Goal: Task Accomplishment & Management: Manage account settings

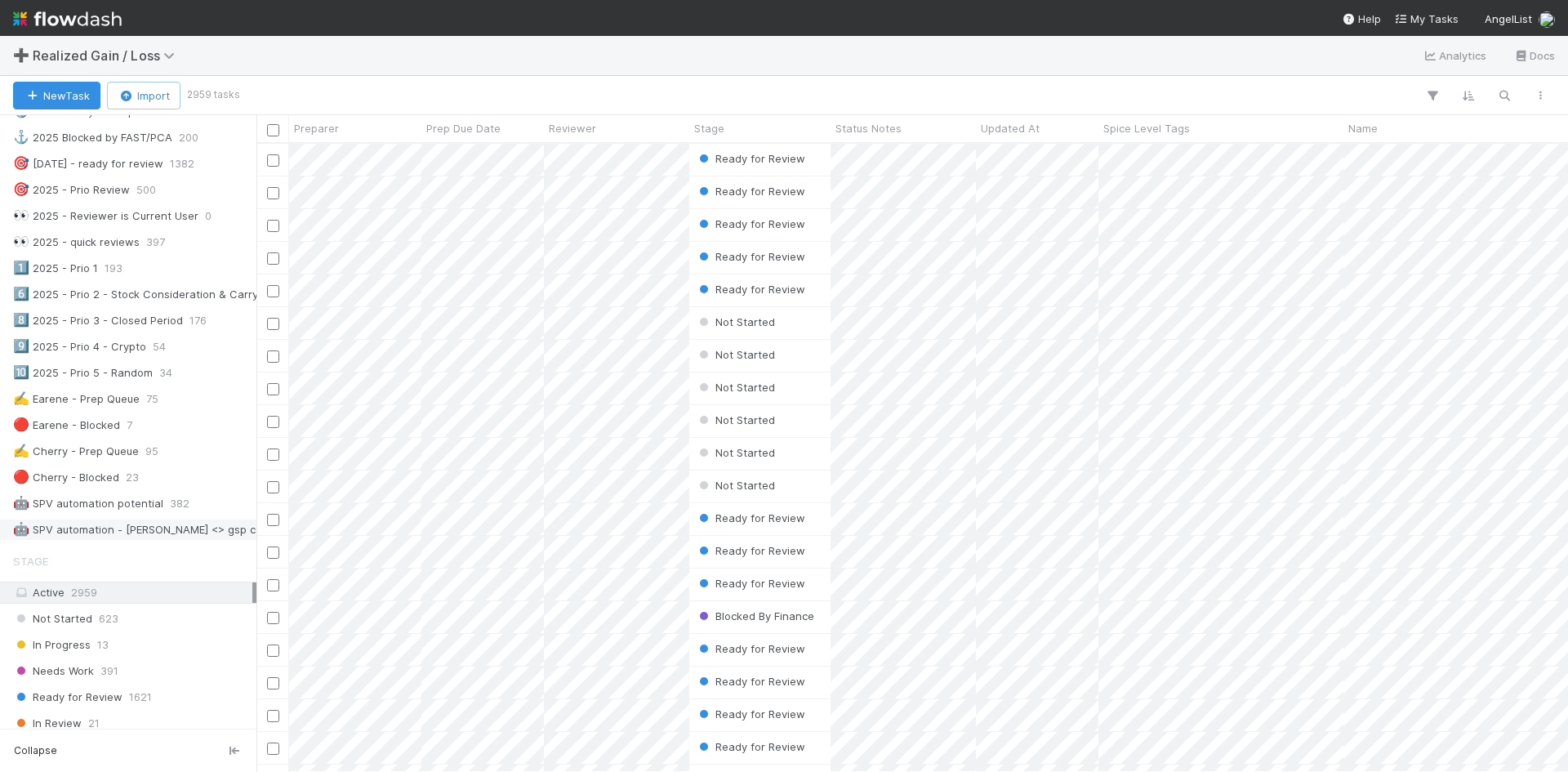
scroll to position [735, 0]
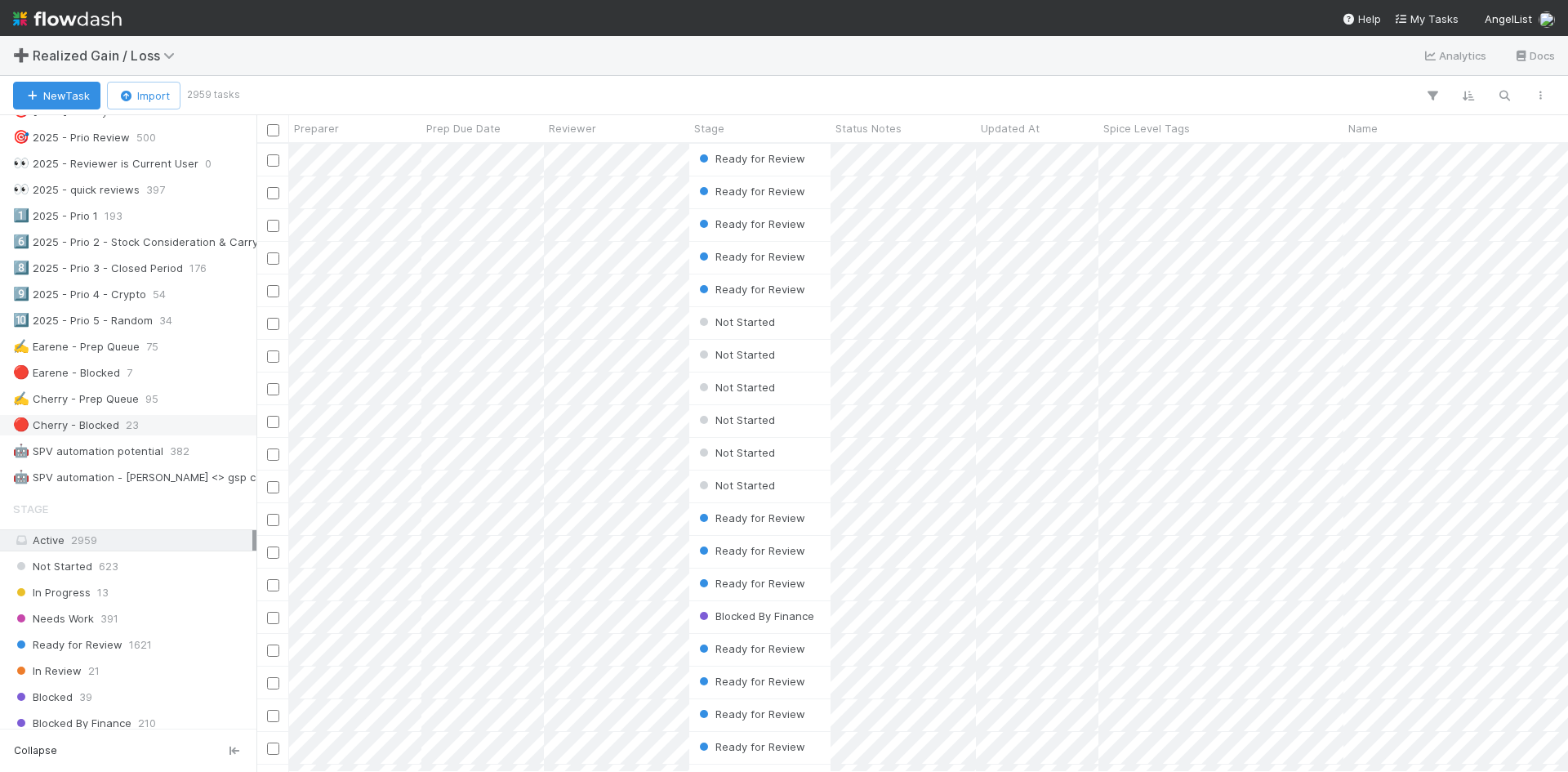
click at [132, 425] on span "23" at bounding box center [132, 425] width 13 height 21
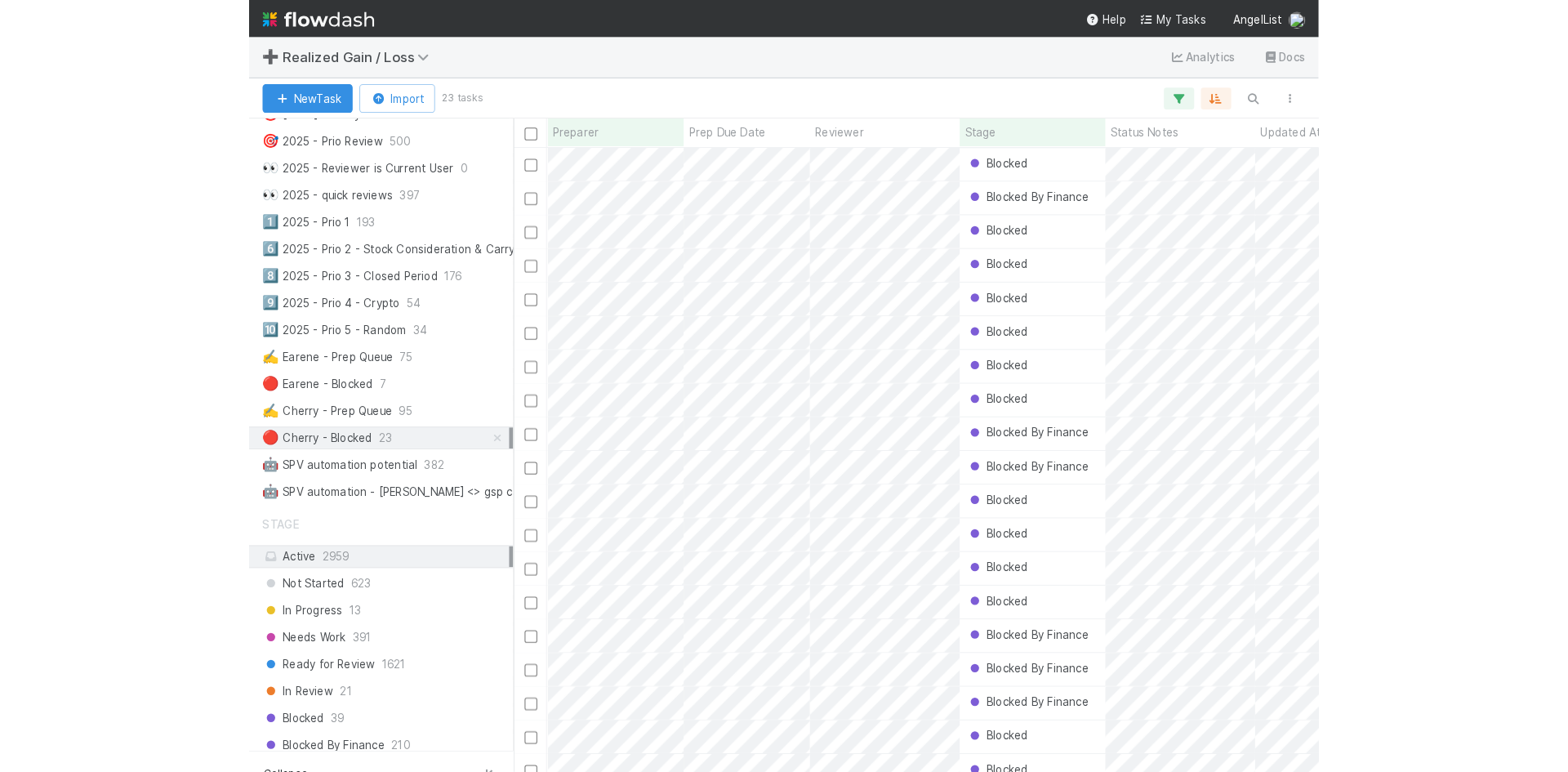
scroll to position [616, 1300]
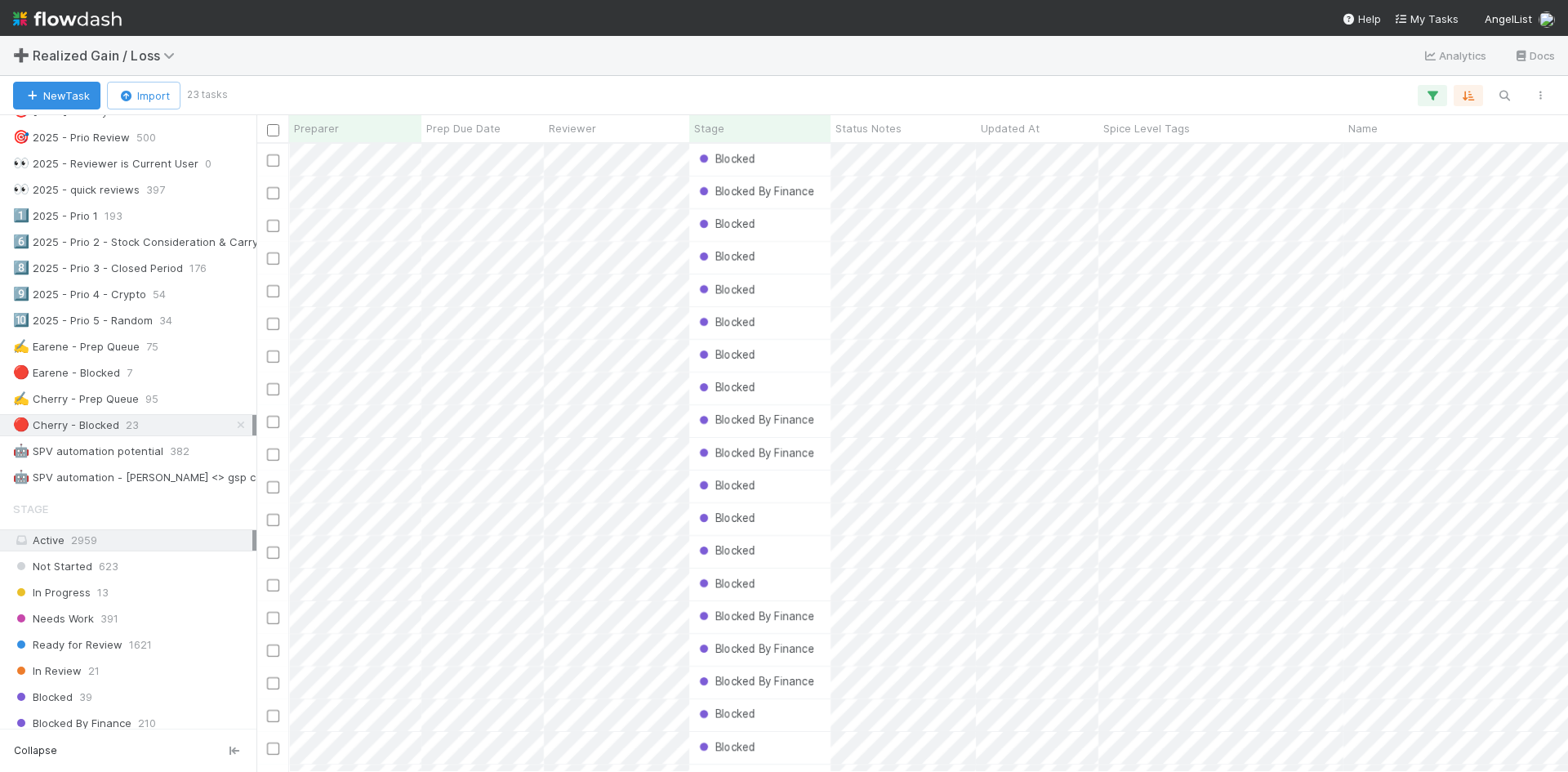
click at [1226, 91] on div at bounding box center [892, 96] width 1334 height 22
click at [106, 398] on div "✍️ Cherry - Prep Queue" at bounding box center [76, 399] width 126 height 21
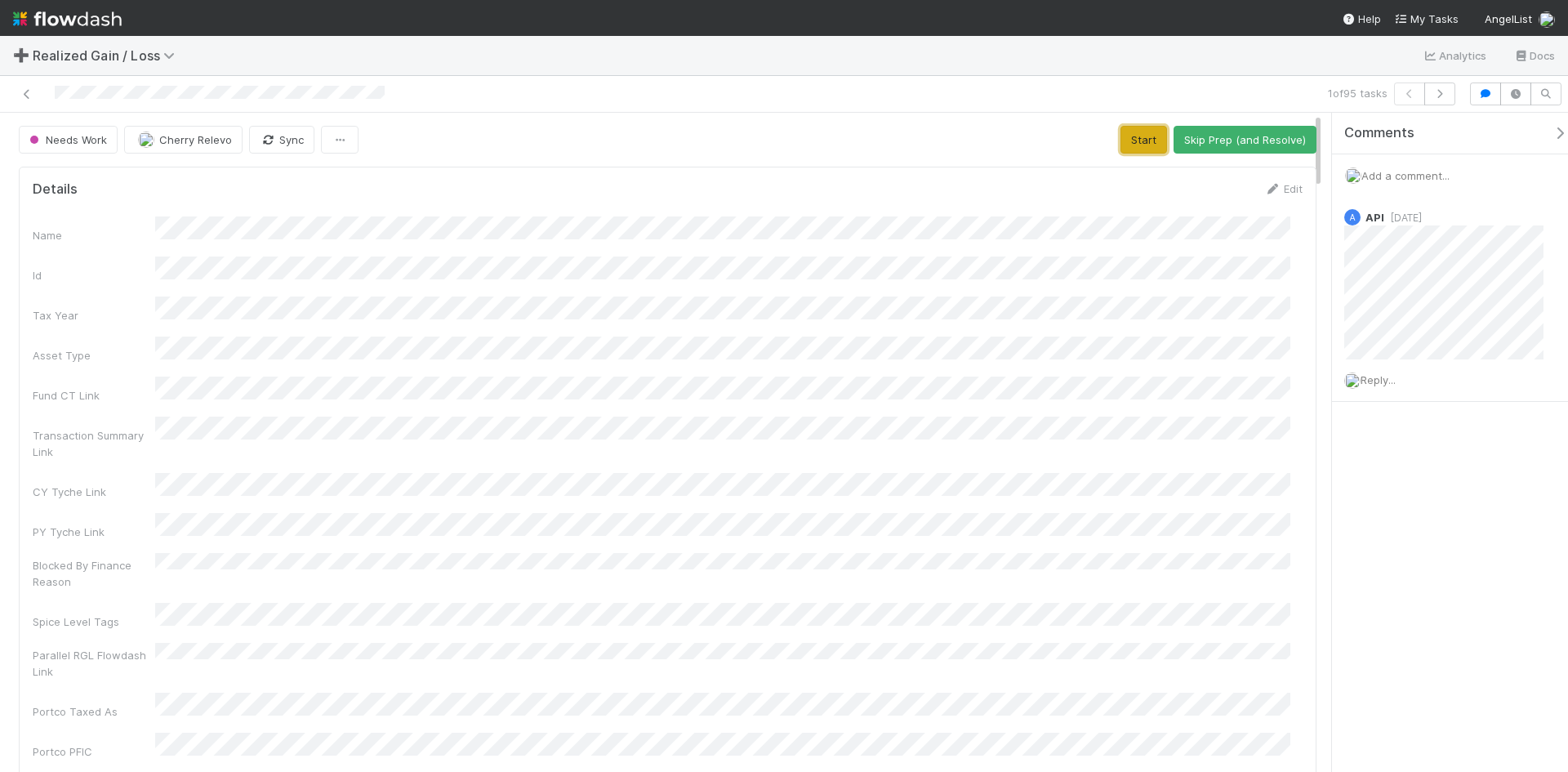
drag, startPoint x: 1125, startPoint y: 138, endPoint x: 1127, endPoint y: 150, distance: 12.2
click at [1125, 138] on button "Start" at bounding box center [1144, 139] width 47 height 28
click at [1207, 139] on button "Request Review (and Resolve)" at bounding box center [1228, 139] width 177 height 28
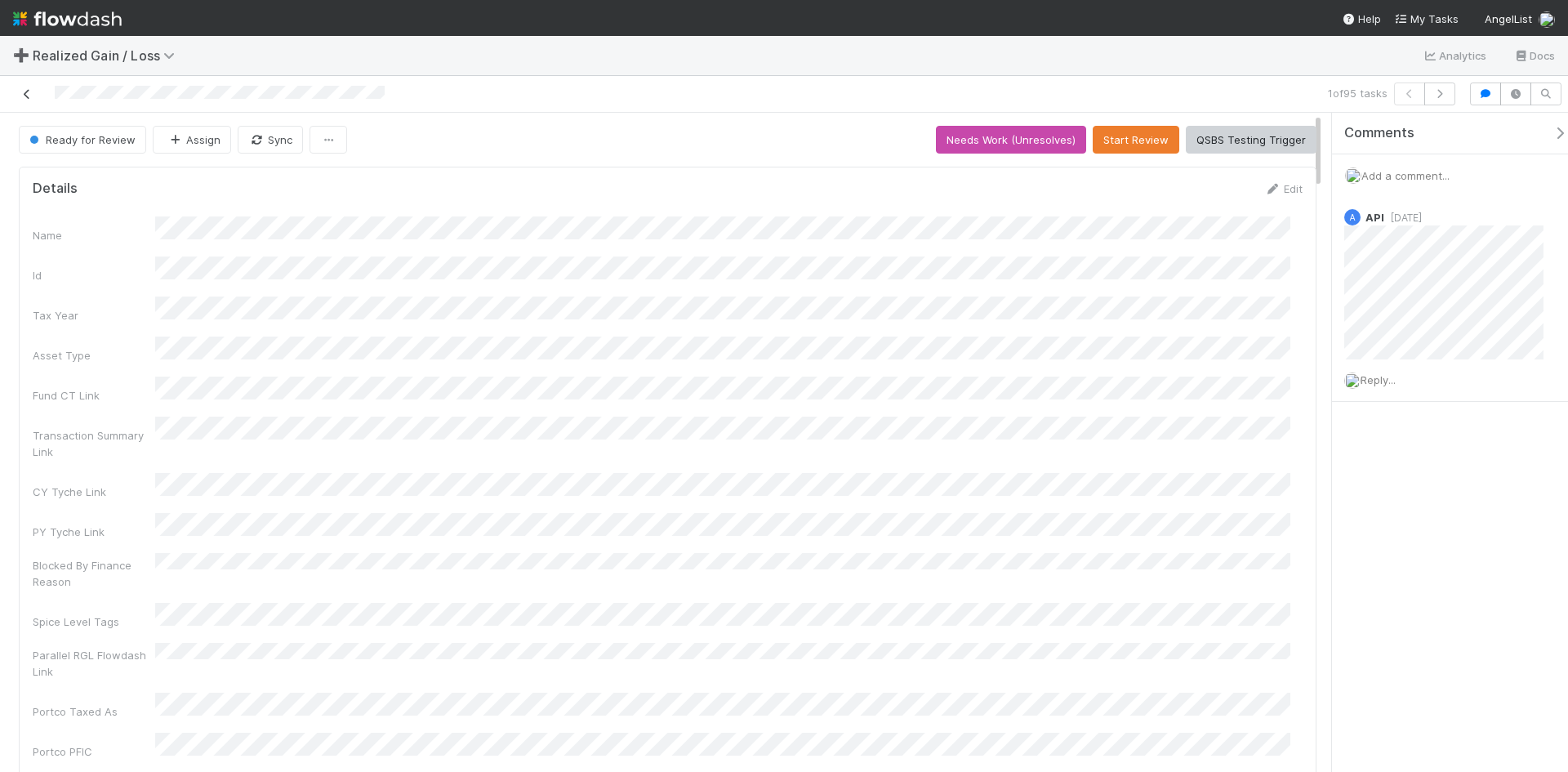
click at [23, 93] on icon at bounding box center [27, 94] width 16 height 11
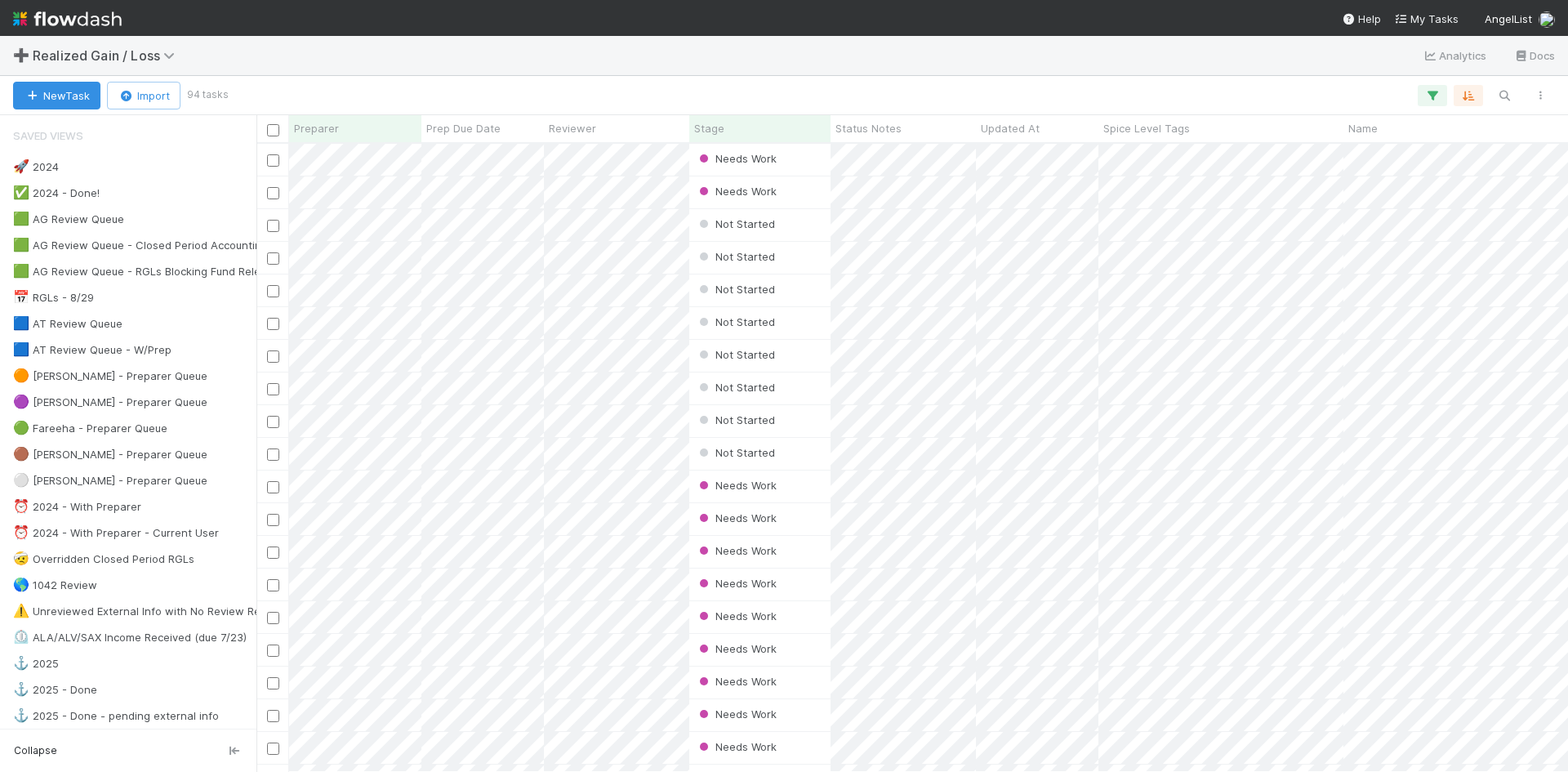
scroll to position [616, 1300]
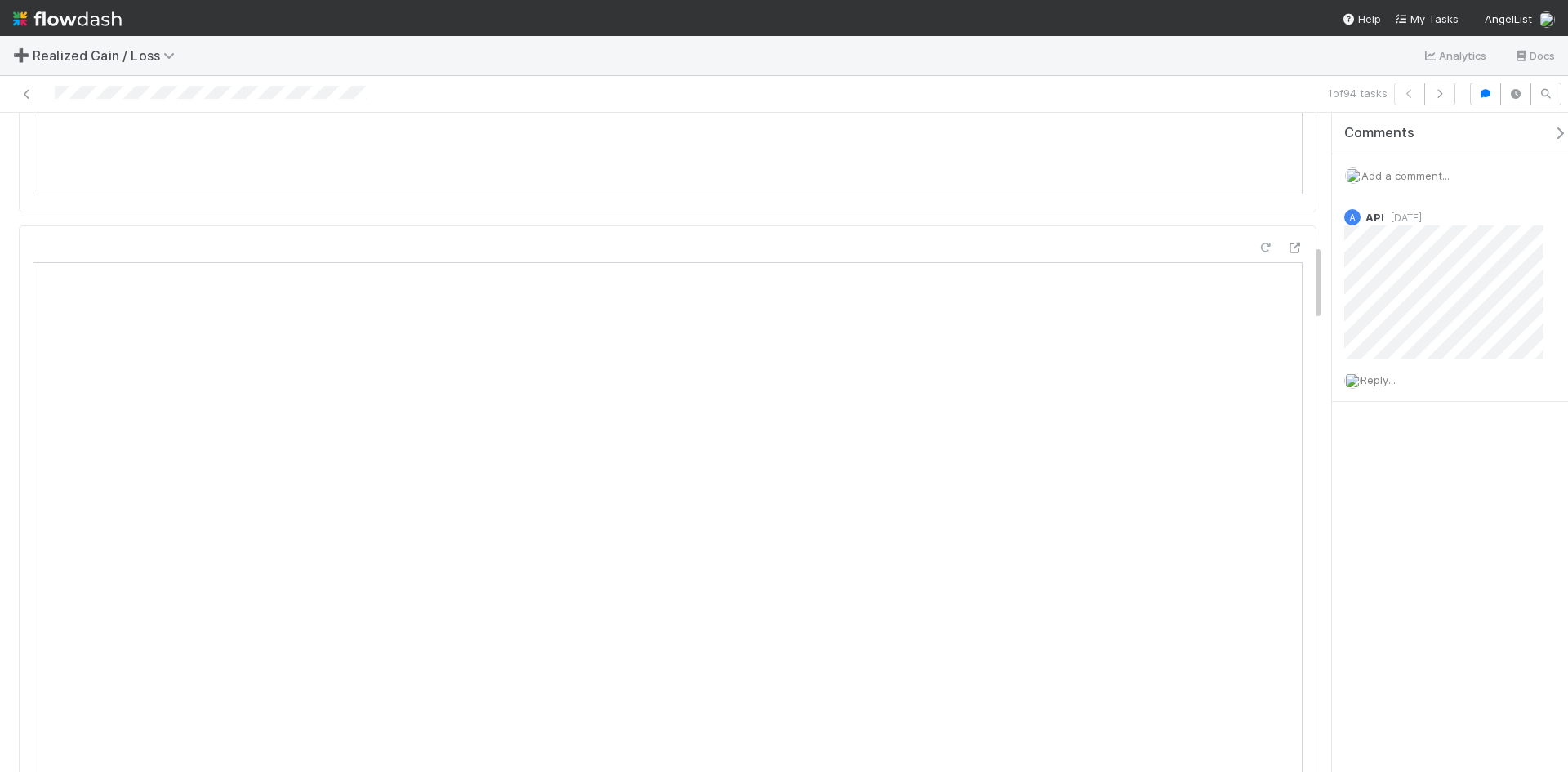
scroll to position [1144, 0]
click at [1398, 559] on div "Comments Add a comment... A API 1 month ago Reply..." at bounding box center [1450, 442] width 236 height 659
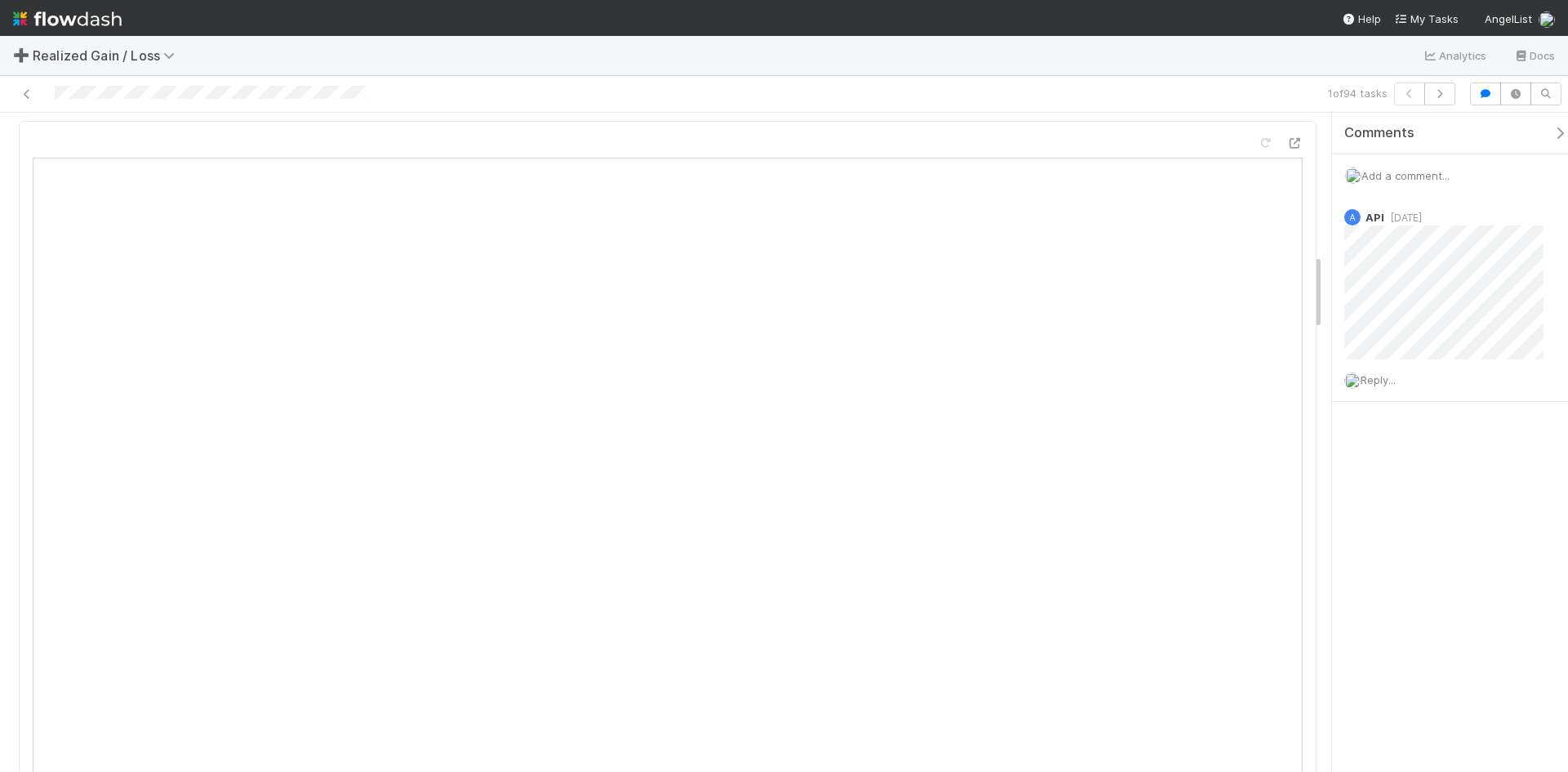
click at [419, 87] on div at bounding box center [371, 94] width 731 height 23
click at [1420, 170] on span "Add a comment..." at bounding box center [1406, 176] width 88 height 13
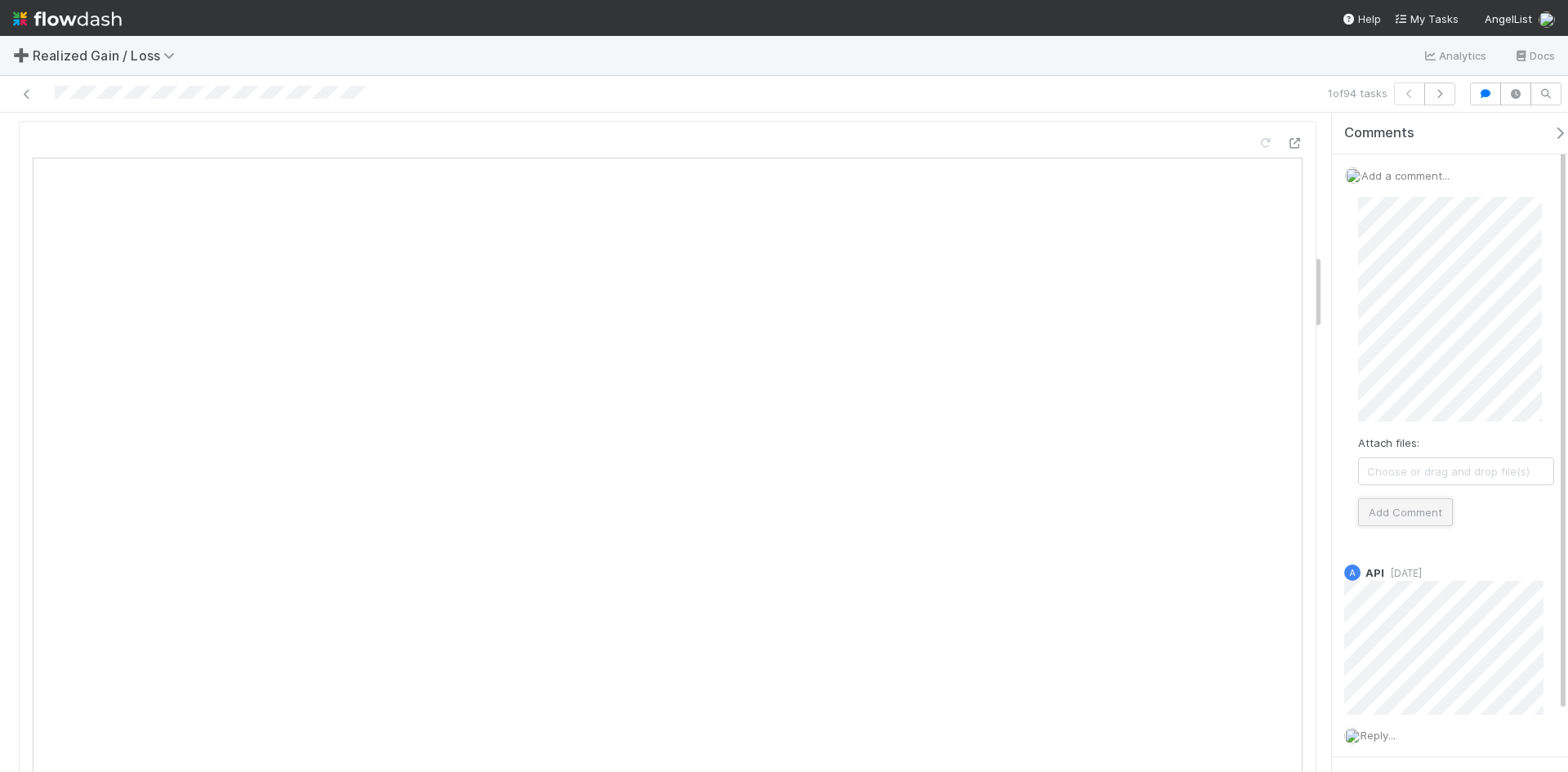
click at [1416, 513] on button "Add Comment" at bounding box center [1406, 512] width 95 height 28
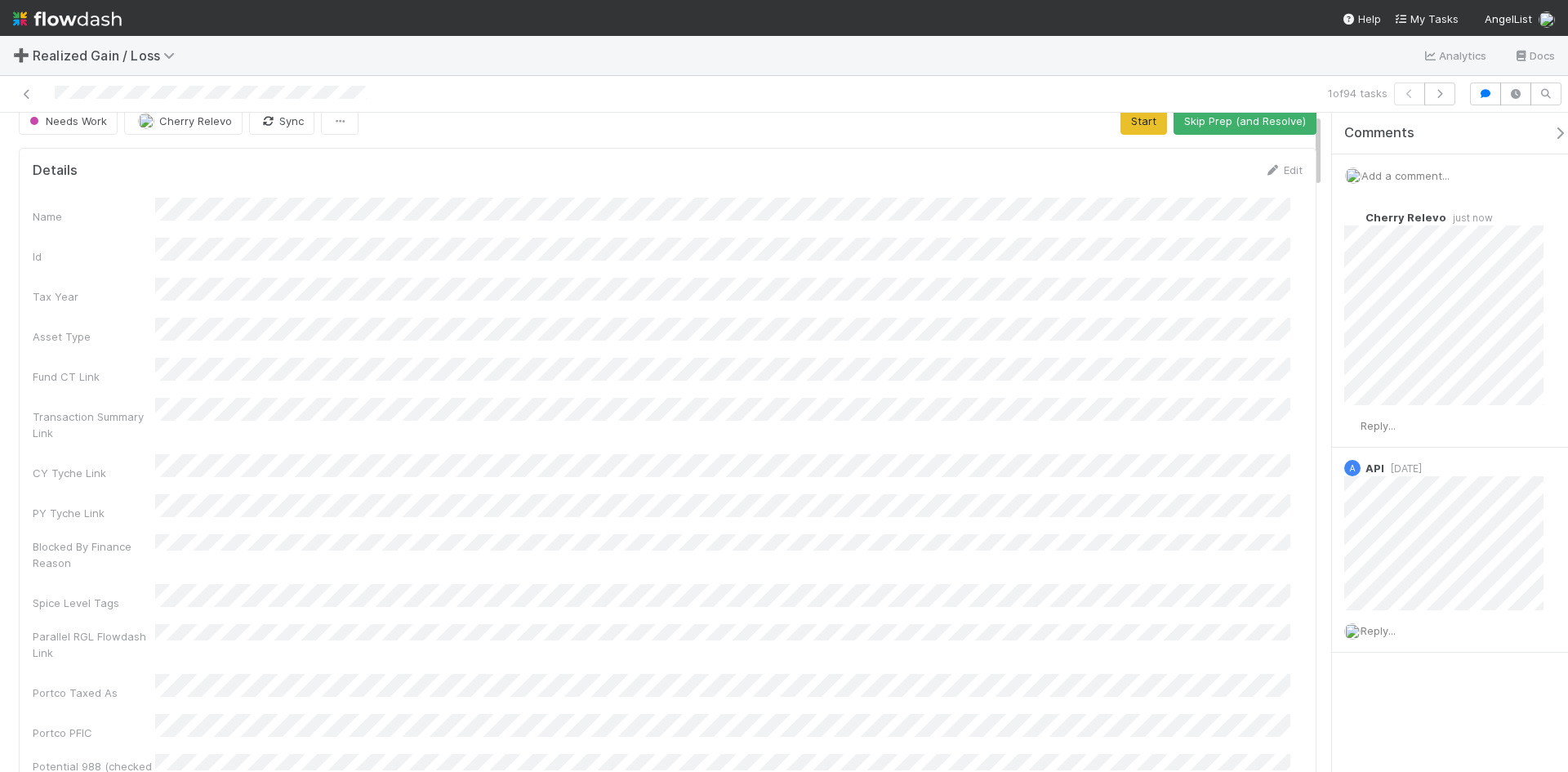
scroll to position [0, 0]
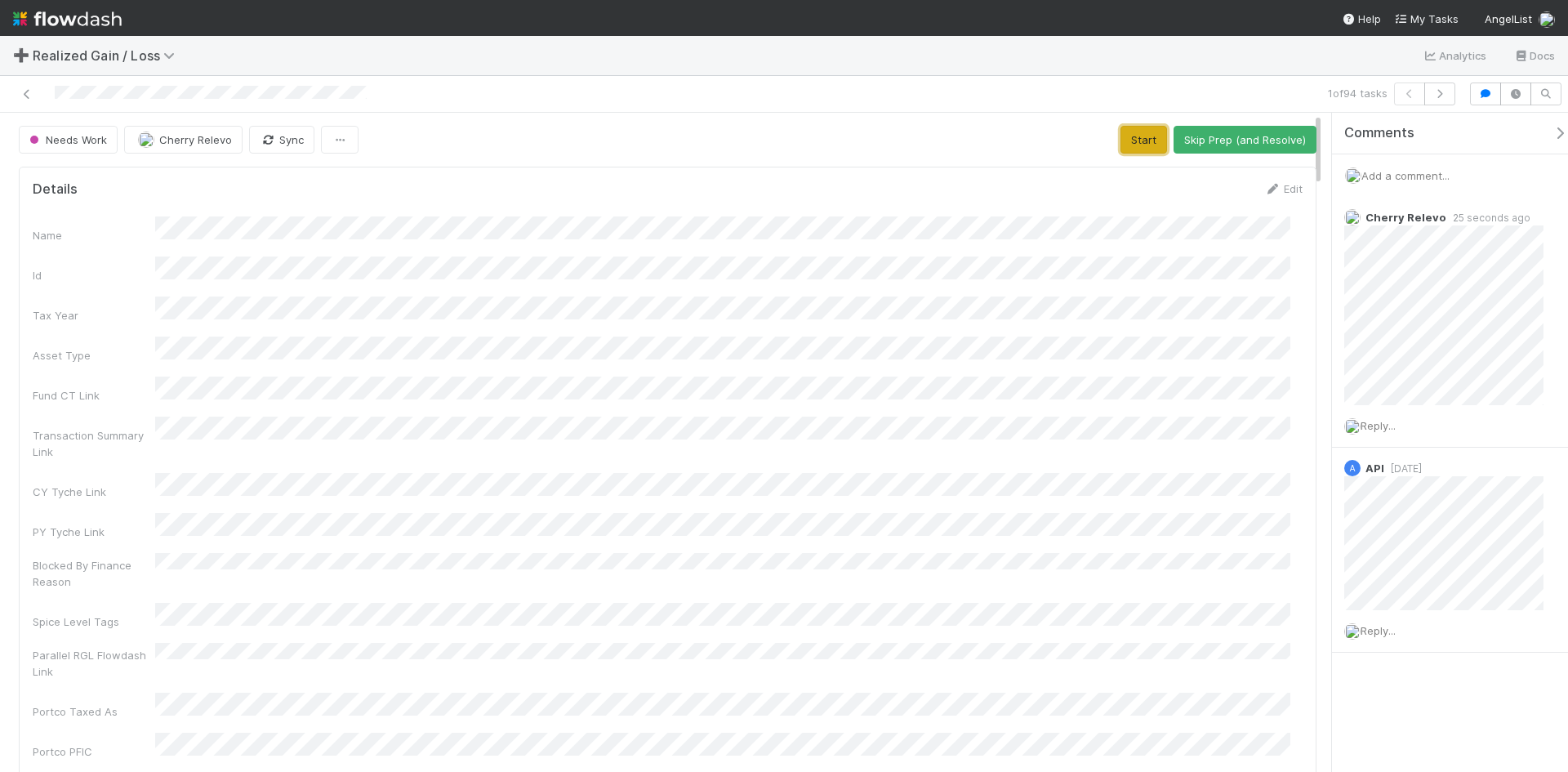
click at [1131, 135] on button "Start" at bounding box center [1144, 139] width 47 height 28
click at [1227, 136] on button "Request Review (and Resolve)" at bounding box center [1228, 139] width 177 height 28
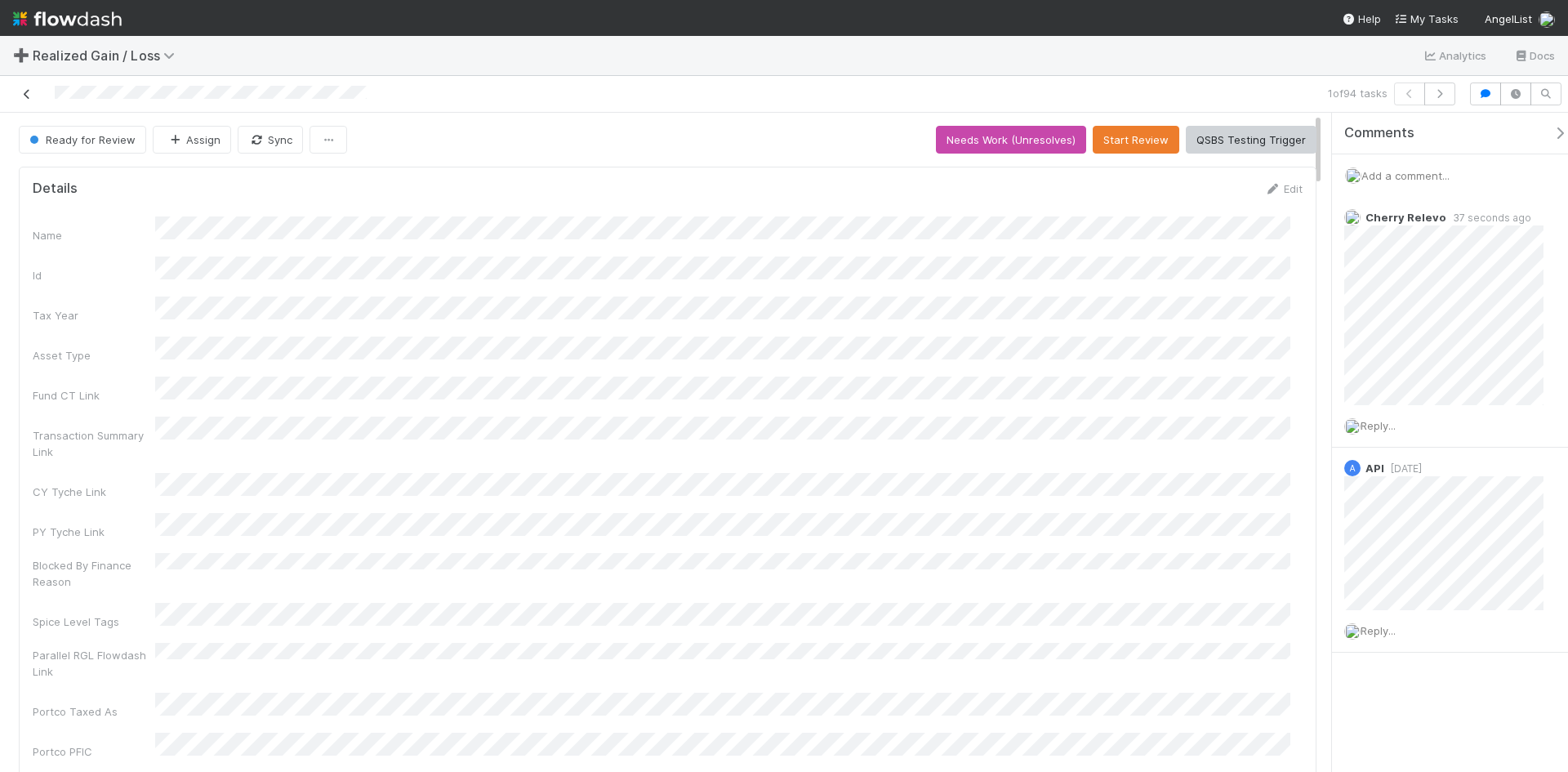
click at [23, 91] on icon at bounding box center [27, 94] width 16 height 11
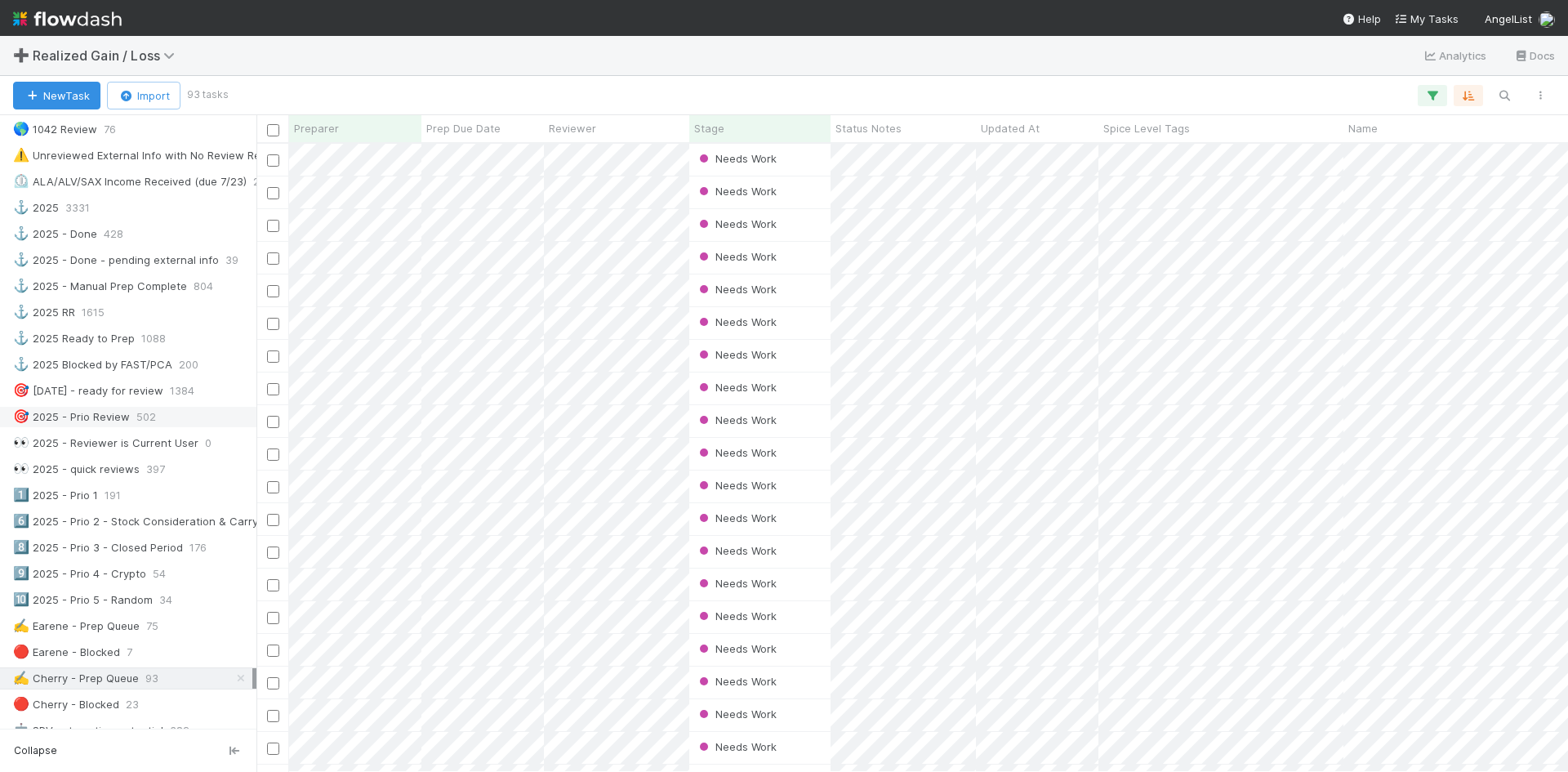
scroll to position [572, 0]
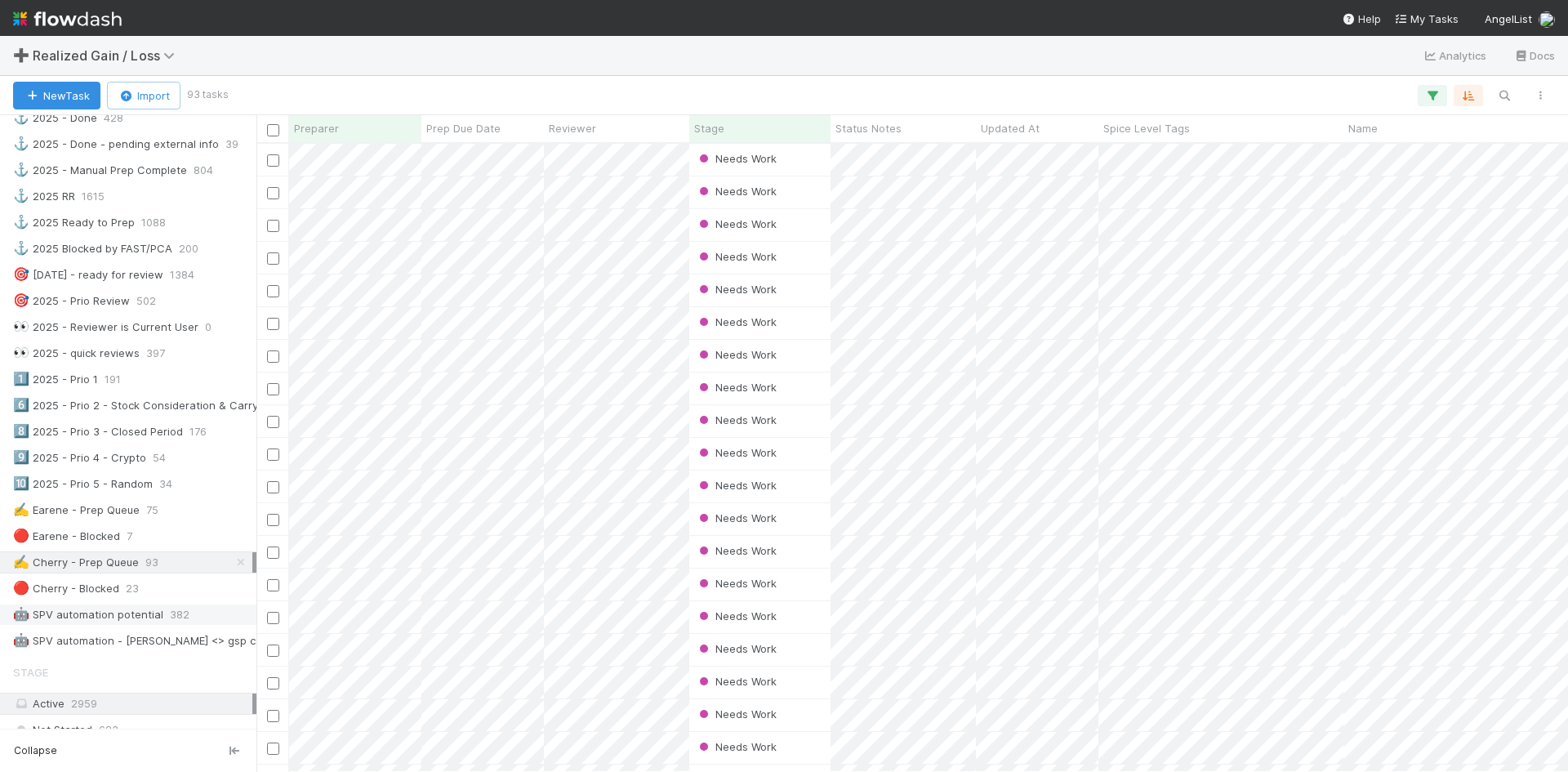
click at [137, 608] on div "🤖 SPV automation potential" at bounding box center [89, 614] width 151 height 21
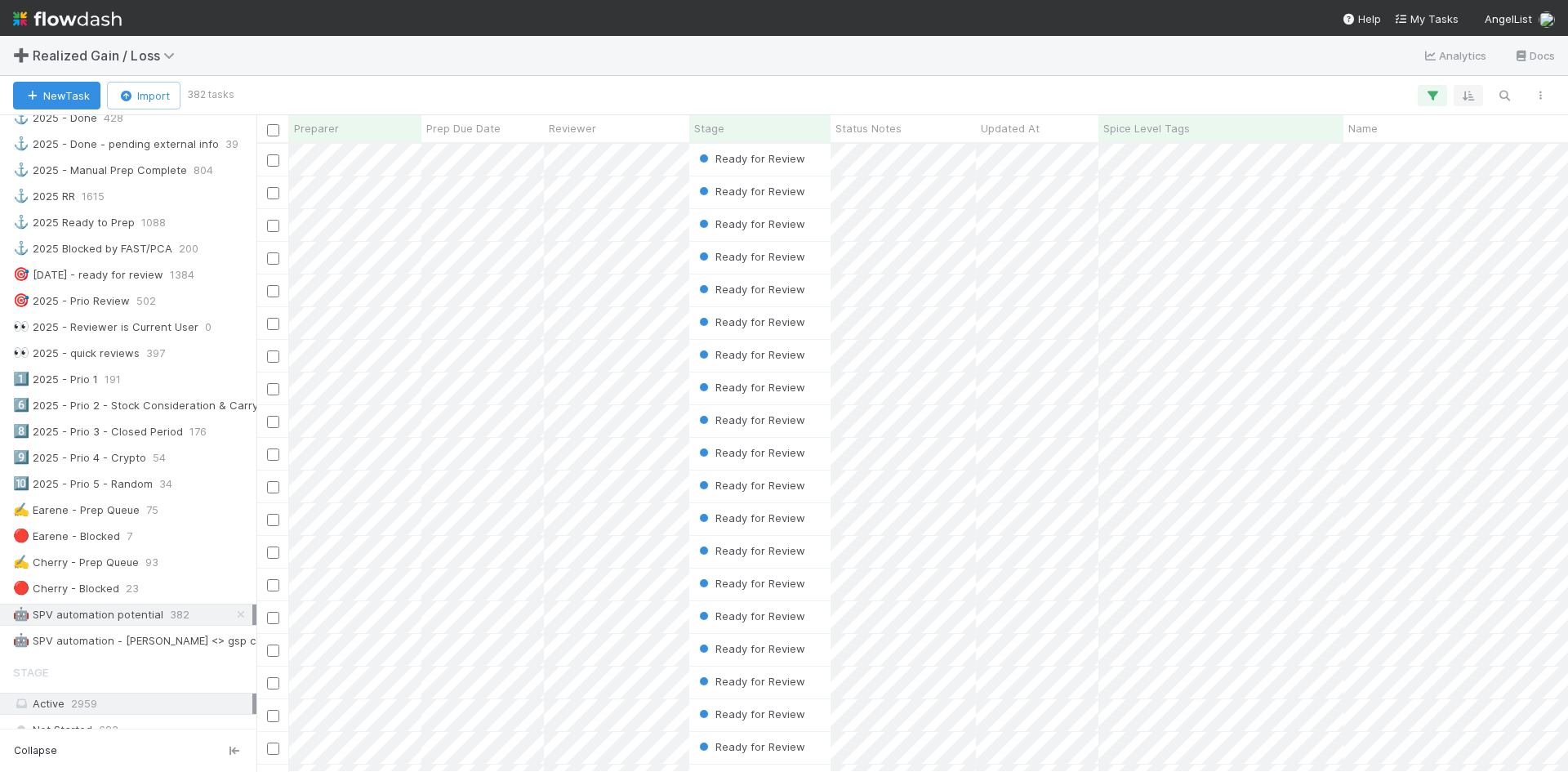
scroll to position [616, 1300]
click at [94, 556] on div "✍️ Cherry - Prep Queue" at bounding box center [76, 562] width 126 height 21
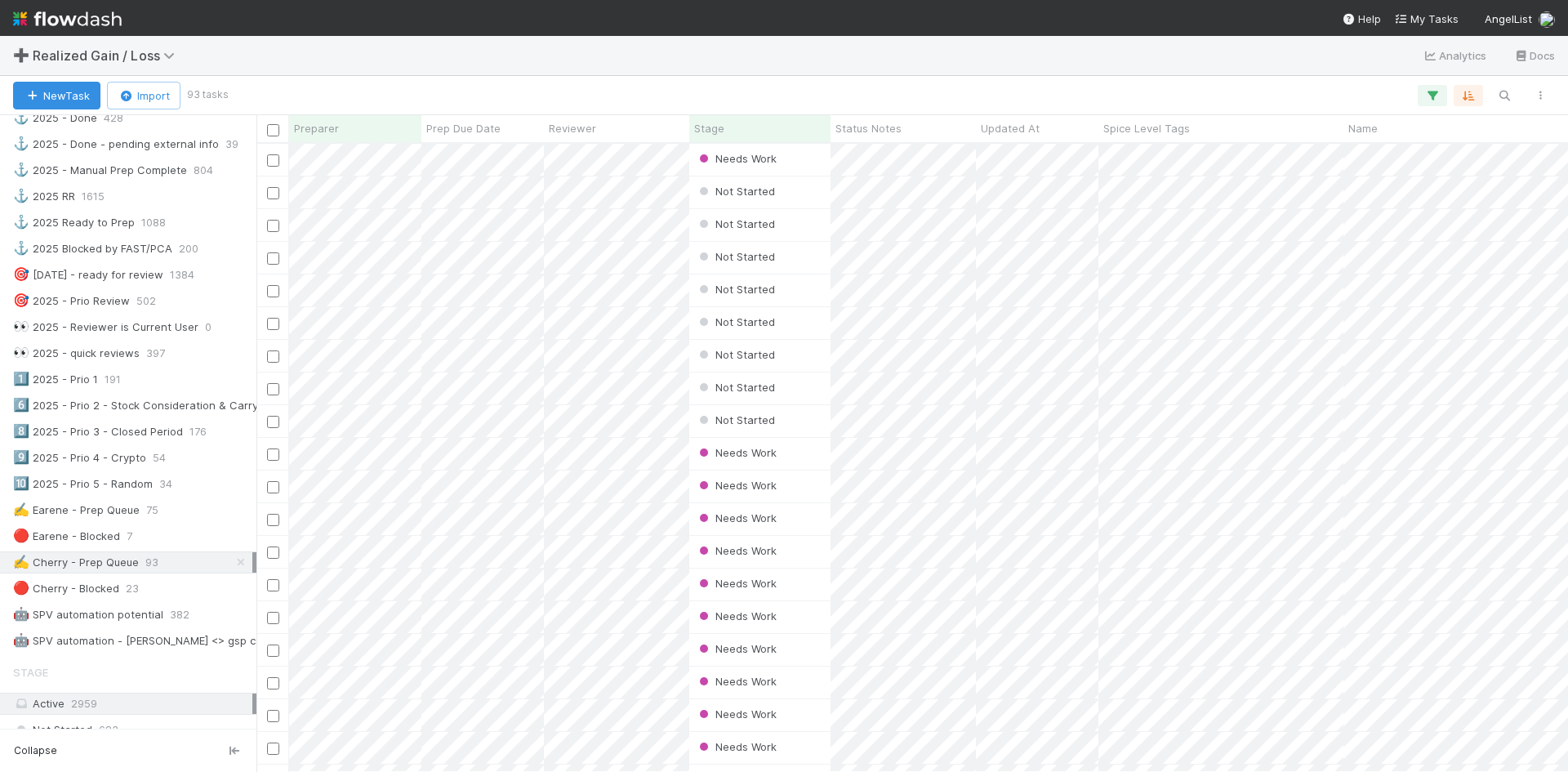
scroll to position [616, 1300]
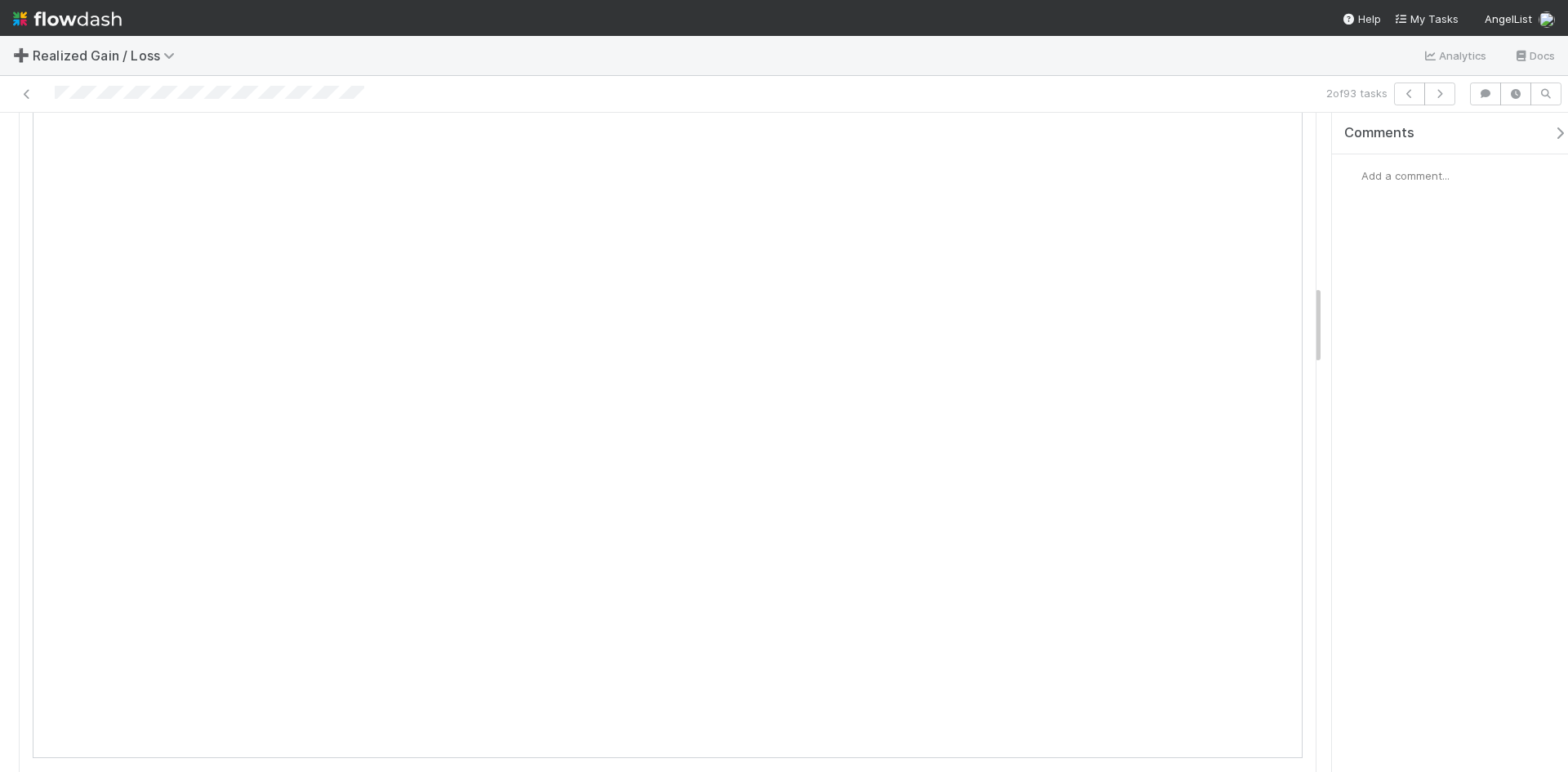
scroll to position [1470, 0]
click at [1446, 593] on div "Comments Add a comment..." at bounding box center [1450, 442] width 236 height 659
click at [21, 99] on icon at bounding box center [27, 94] width 16 height 11
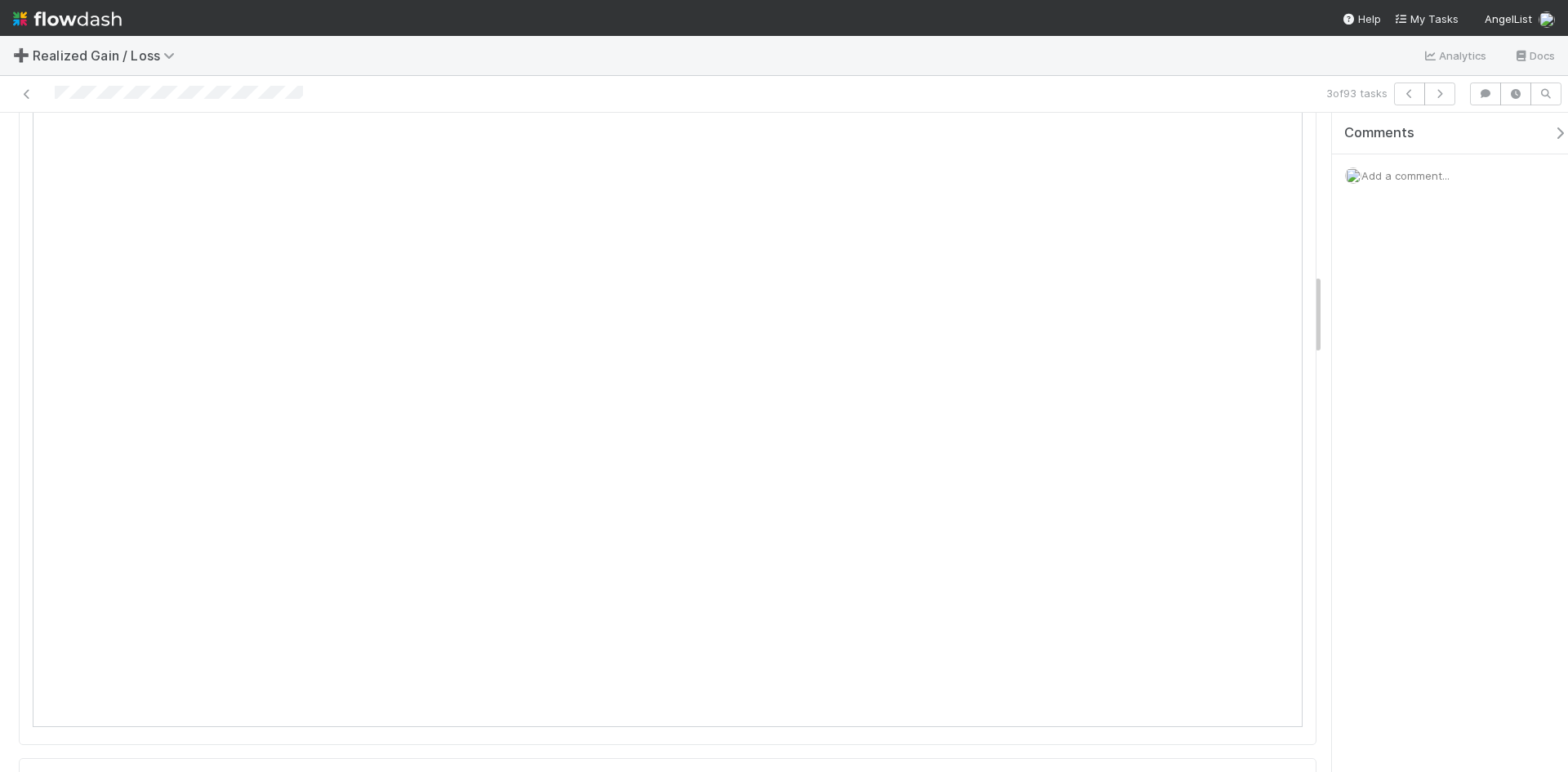
scroll to position [1470, 0]
click at [1424, 623] on div "Comments Add a comment..." at bounding box center [1450, 442] width 236 height 659
click at [1423, 625] on div "Comments Add a comment..." at bounding box center [1450, 442] width 236 height 659
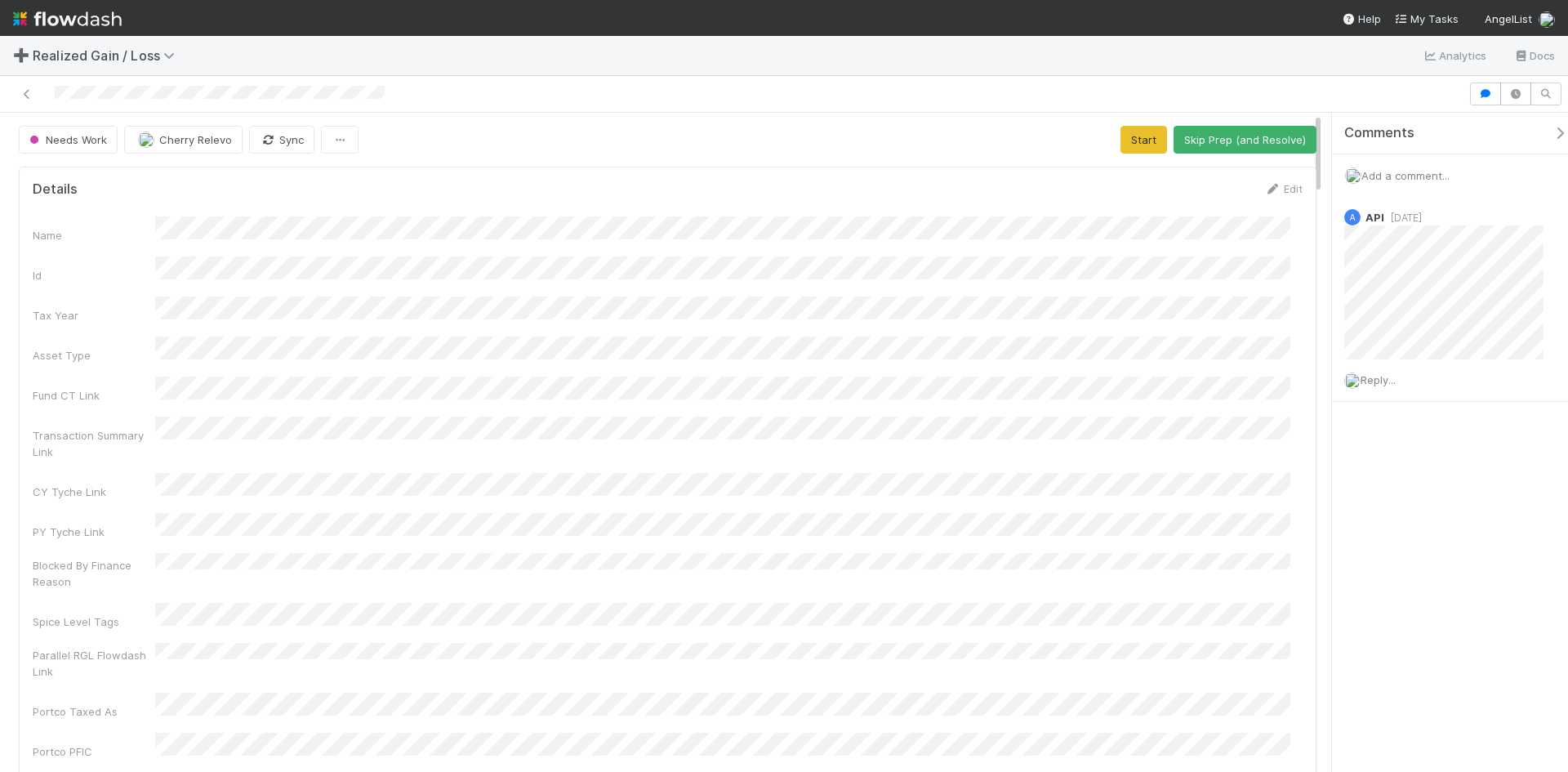
scroll to position [319, 1245]
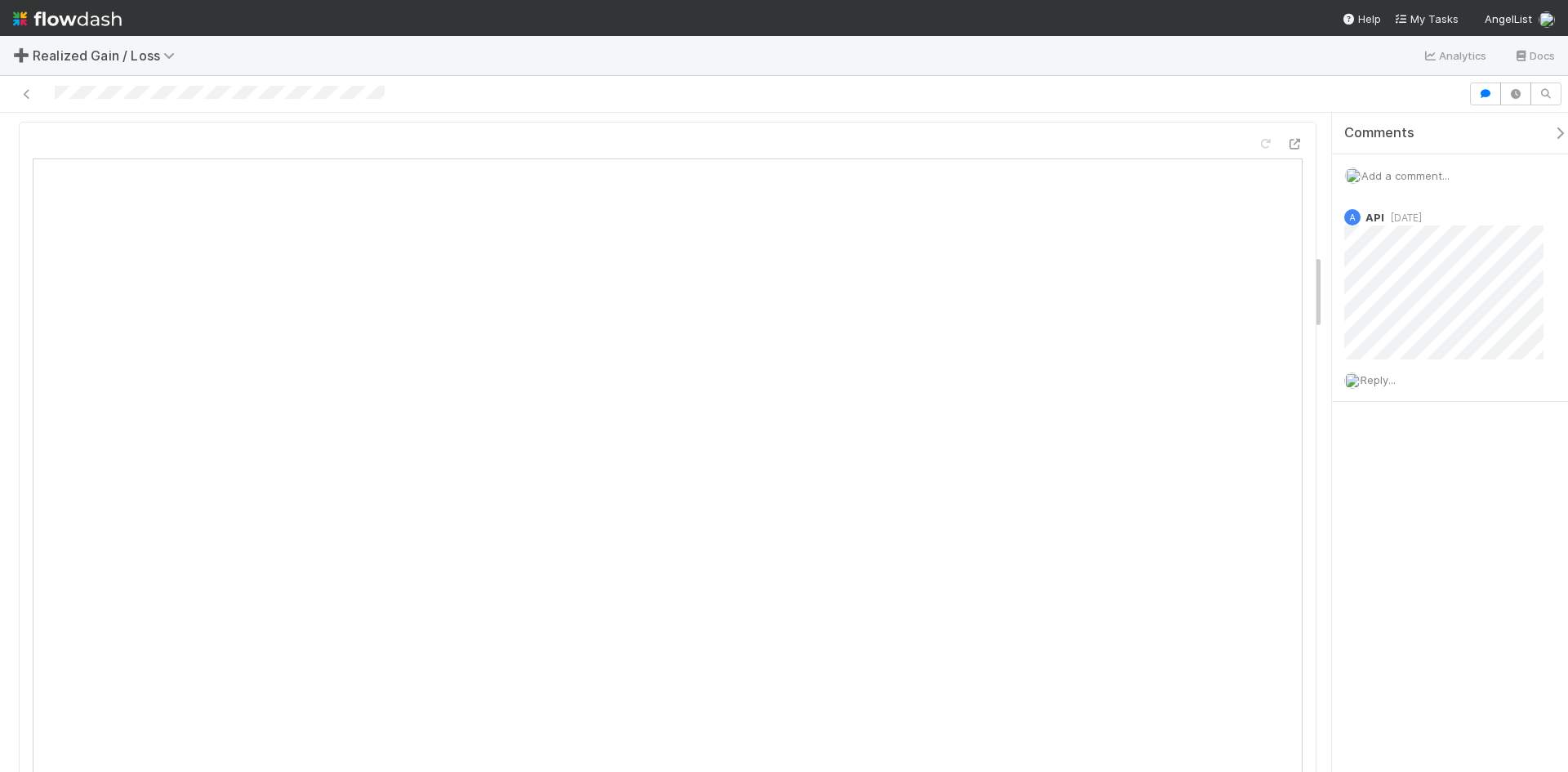
scroll to position [1226, 0]
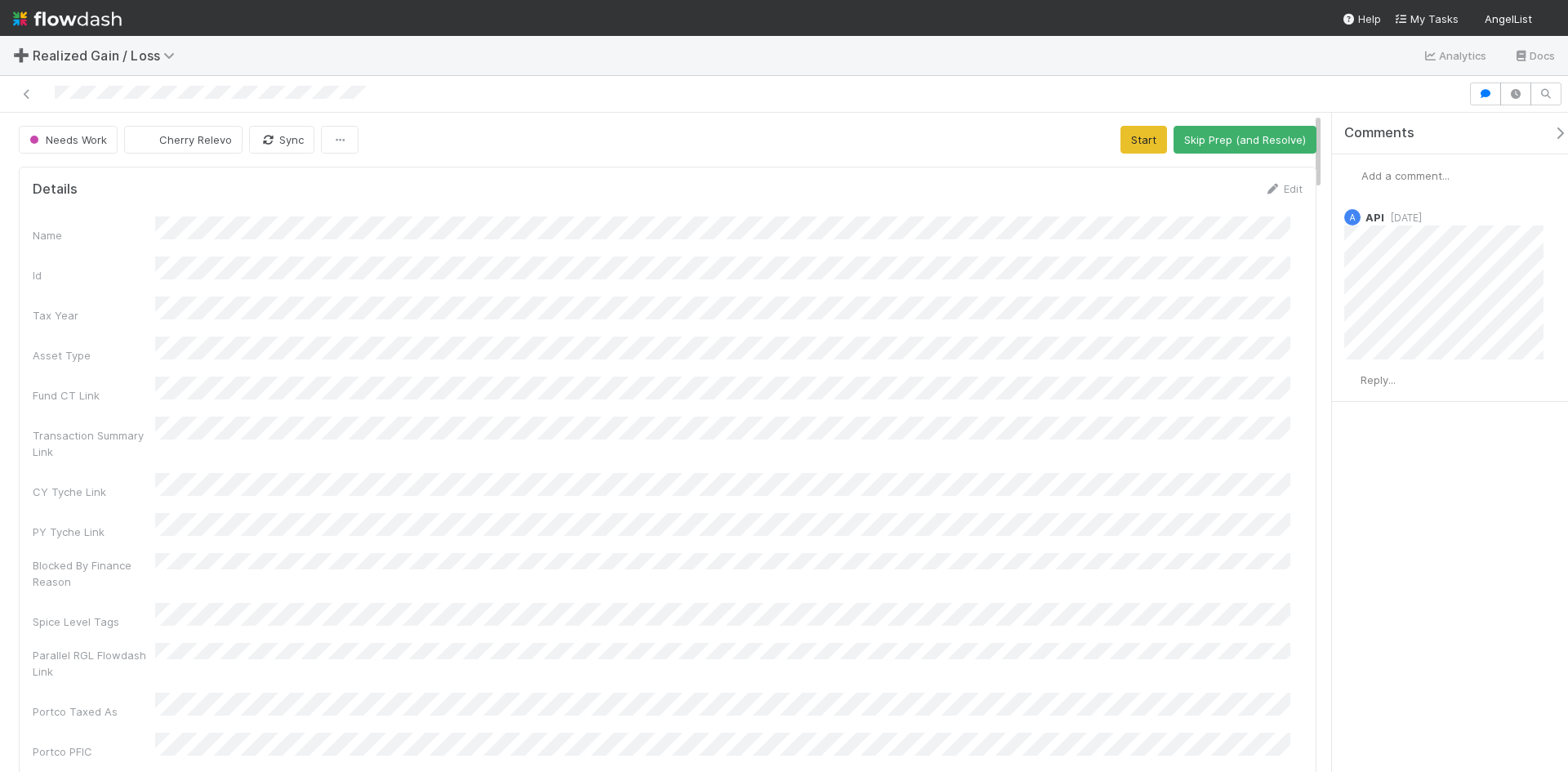
scroll to position [319, 1245]
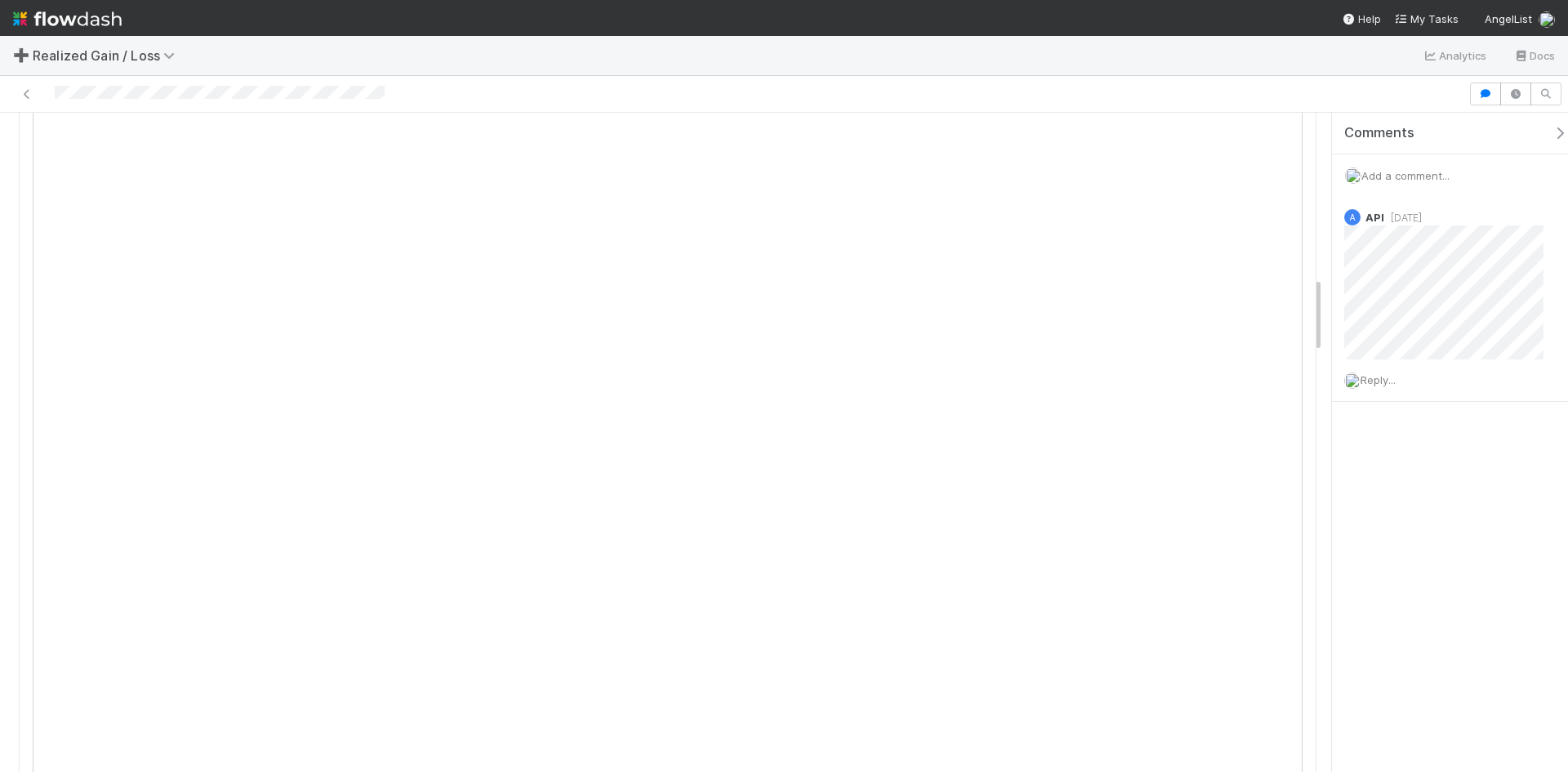
scroll to position [1307, 0]
